Goal: Navigation & Orientation: Find specific page/section

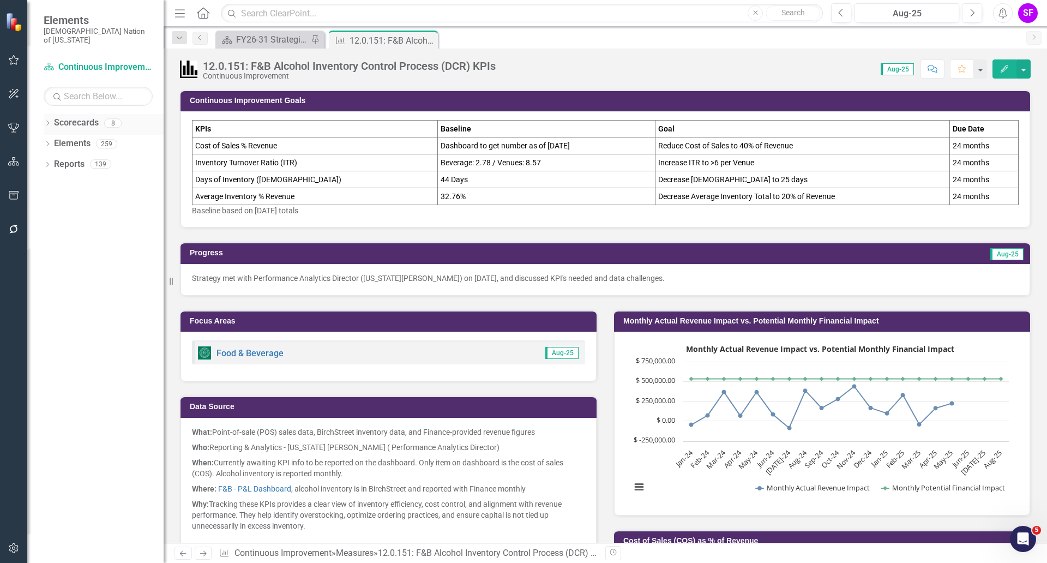
click at [74, 117] on link "Scorecards" at bounding box center [76, 123] width 45 height 13
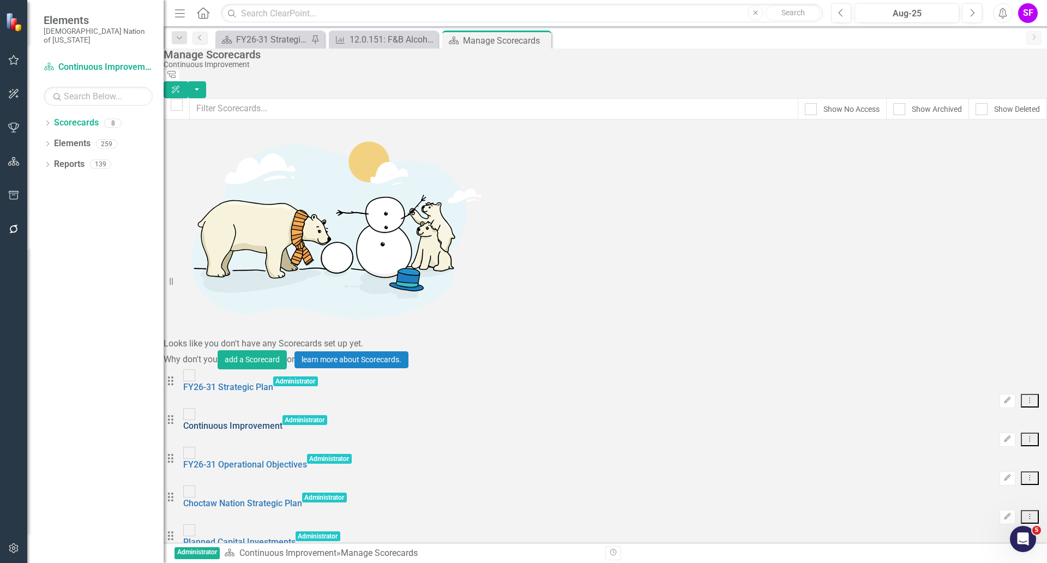
click at [279, 420] on link "Continuous Improvement" at bounding box center [232, 425] width 99 height 10
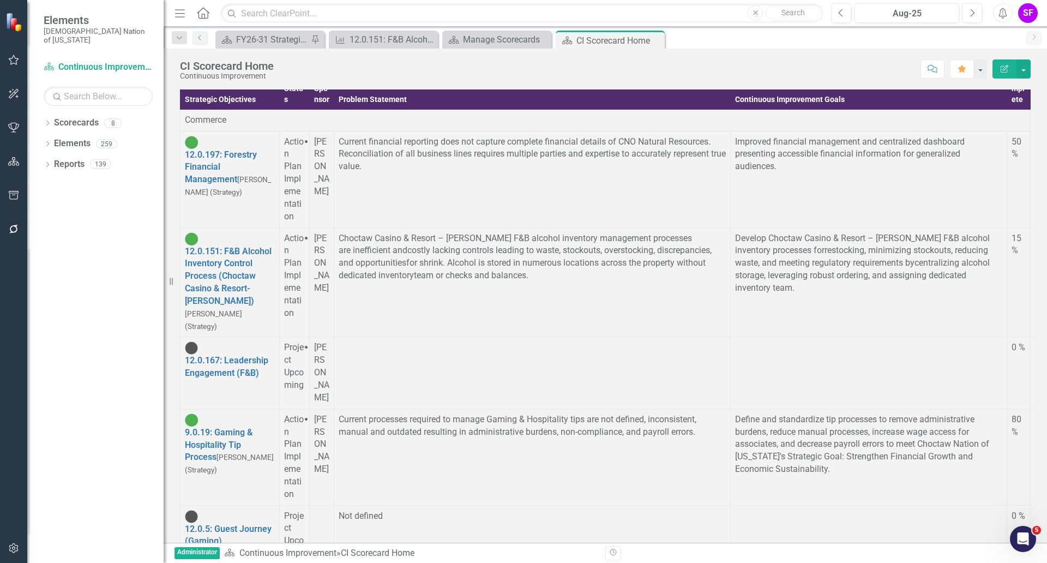
scroll to position [3812, 0]
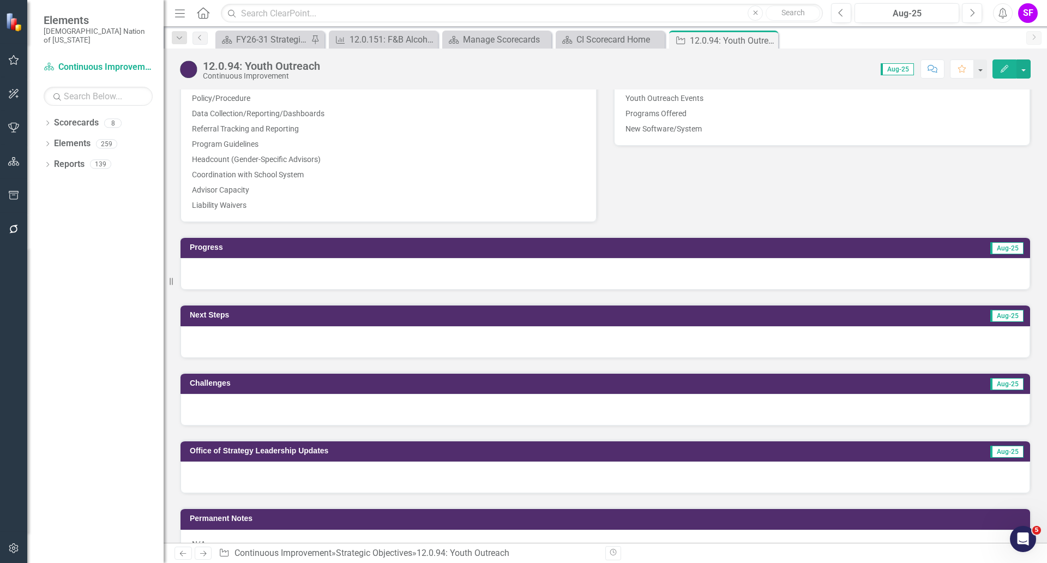
scroll to position [648, 0]
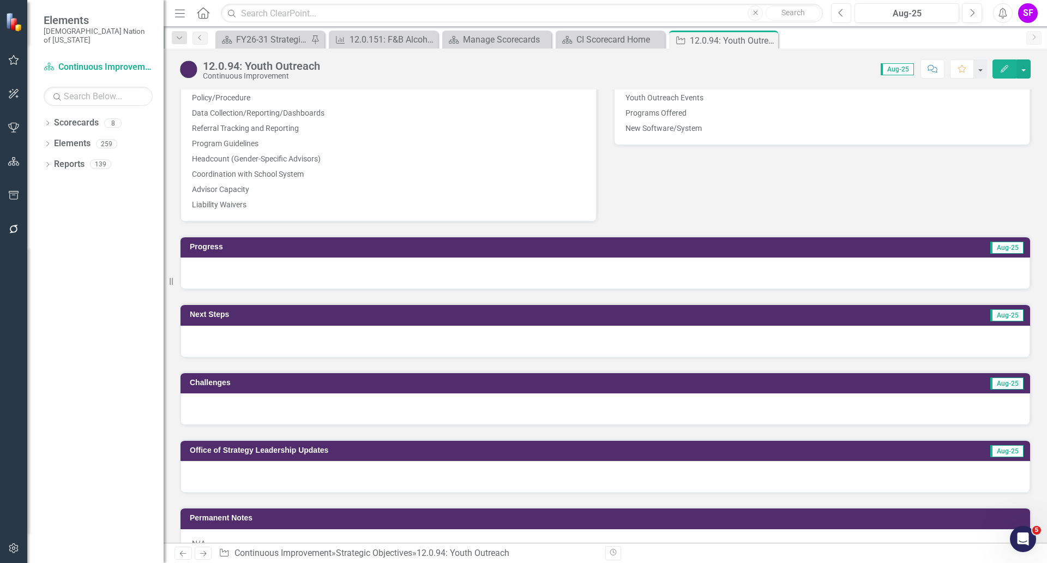
click at [835, 14] on button "Previous" at bounding box center [841, 13] width 20 height 20
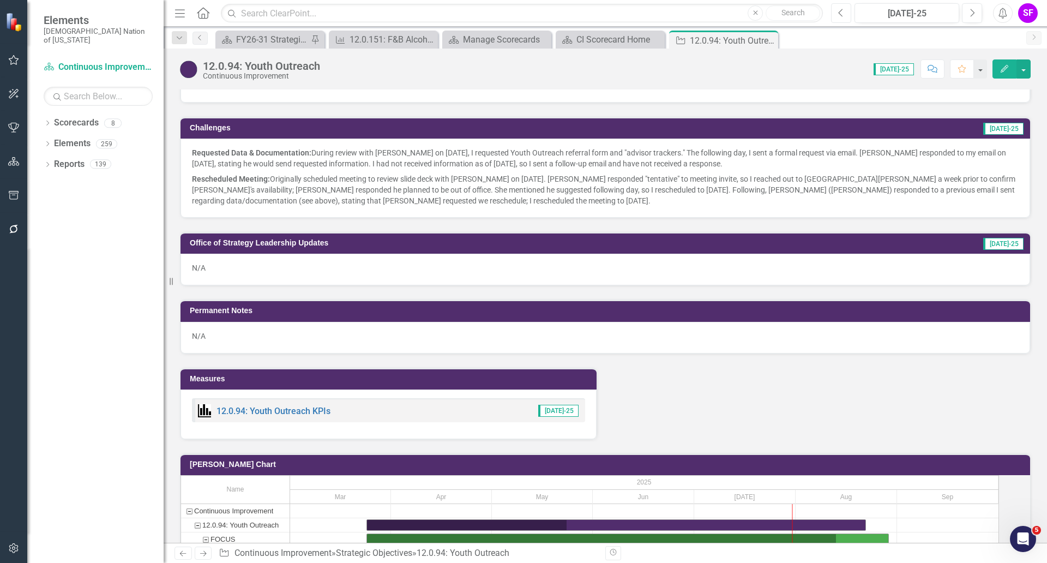
scroll to position [902, 0]
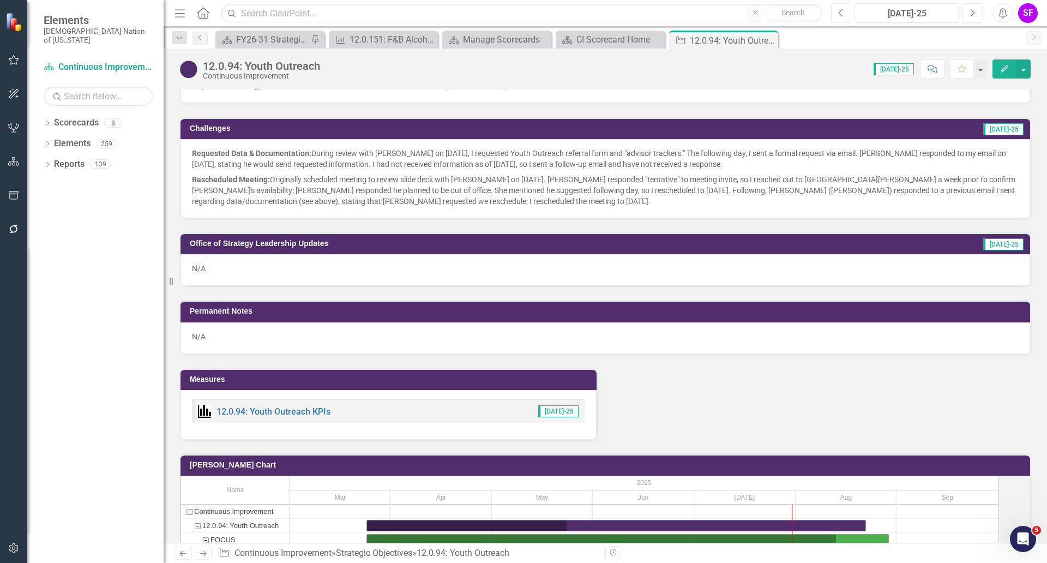
click at [836, 13] on button "Previous" at bounding box center [841, 13] width 20 height 20
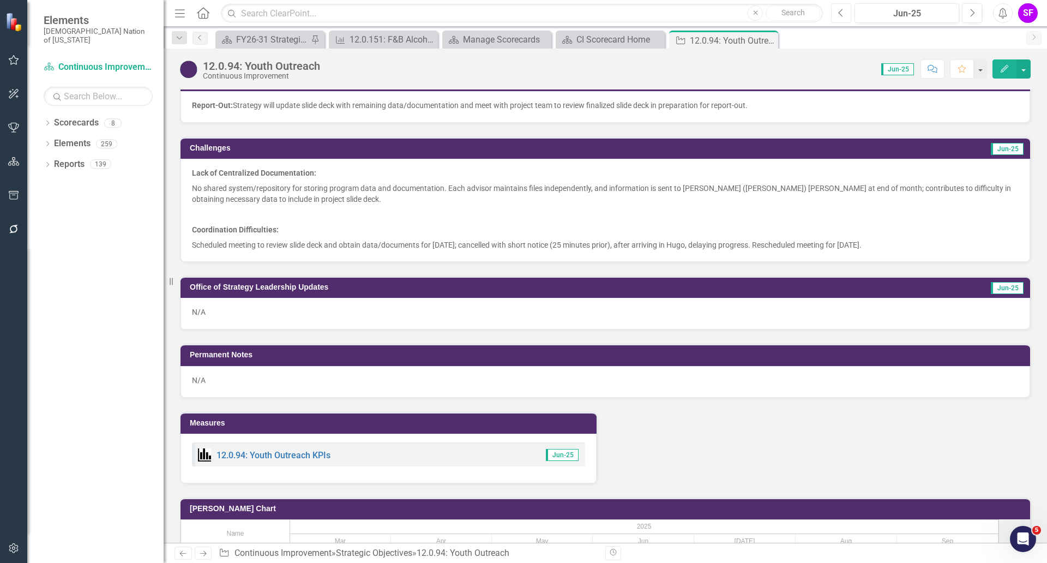
scroll to position [886, 0]
